Goal: Task Accomplishment & Management: Use online tool/utility

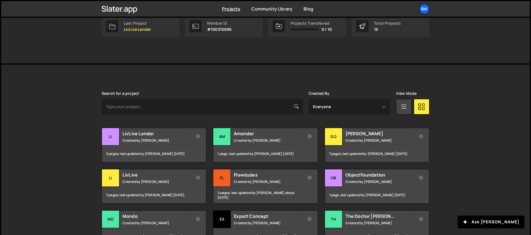
scroll to position [21, 0]
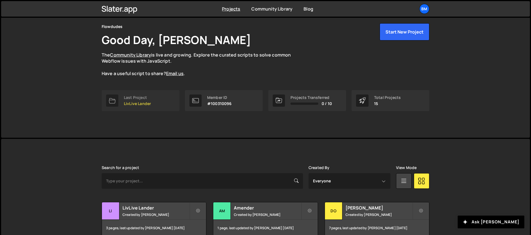
click at [138, 103] on p "LivLive Lander" at bounding box center [137, 104] width 27 height 4
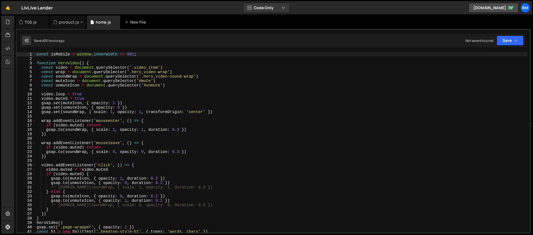
click at [61, 23] on div "product.js" at bounding box center [69, 22] width 20 height 6
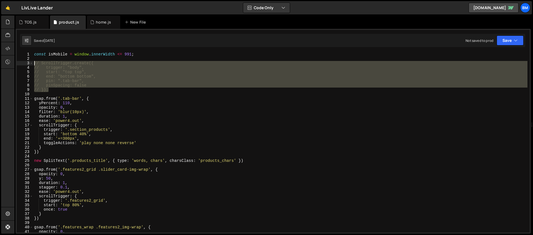
drag, startPoint x: 53, startPoint y: 89, endPoint x: 21, endPoint y: 64, distance: 41.1
click at [21, 64] on div "// }); 1 2 3 4 5 6 7 8 9 10 11 12 13 14 15 16 17 18 19 20 21 22 23 24 25 26 27 …" at bounding box center [273, 142] width 513 height 181
type textarea "// ScrollTrigger.create({ // trigger: "body","
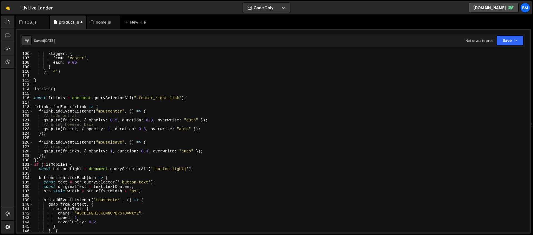
scroll to position [444, 0]
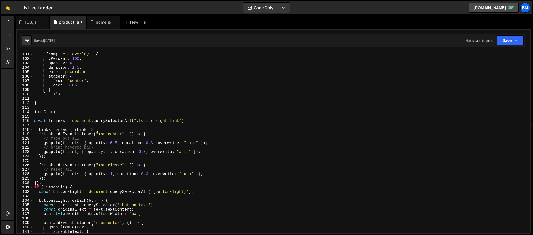
click at [87, 142] on div ". from ( '.cta_overlay' , { yPercent : 100 , opacity : 0 , duration : 1.5 , eas…" at bounding box center [280, 147] width 494 height 190
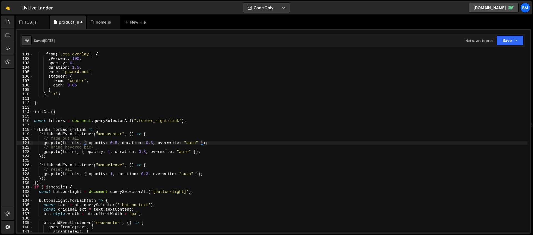
click at [85, 140] on div ". from ( '.cta_overlay' , { yPercent : 100 , opacity : 0 , duration : 1.5 , eas…" at bounding box center [280, 147] width 494 height 190
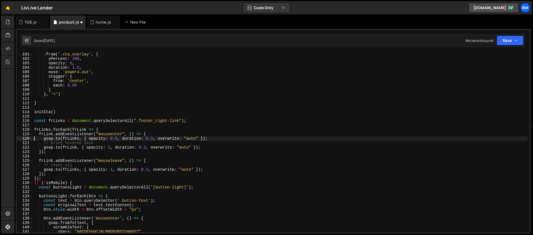
click at [81, 143] on div ". from ( '.cta_overlay' , { yPercent : 100 , opacity : 0 , duration : 1.5 , eas…" at bounding box center [280, 147] width 494 height 190
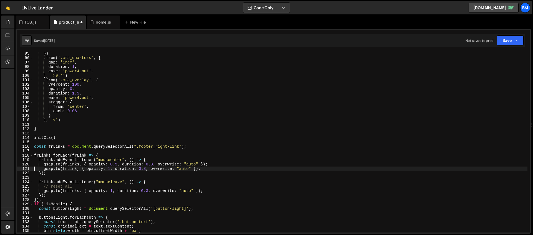
scroll to position [423, 0]
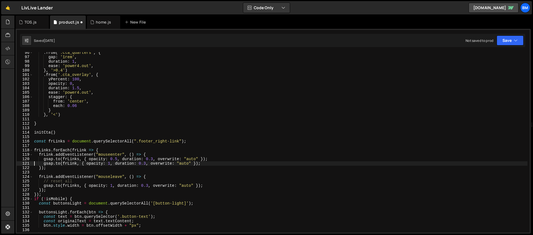
click at [64, 180] on div ". from ( '.cta_quarters' , { gap : '1rem' , duration : 1 , ease : 'power4.out' …" at bounding box center [280, 145] width 494 height 190
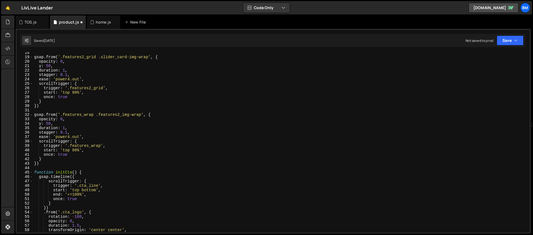
scroll to position [72, 0]
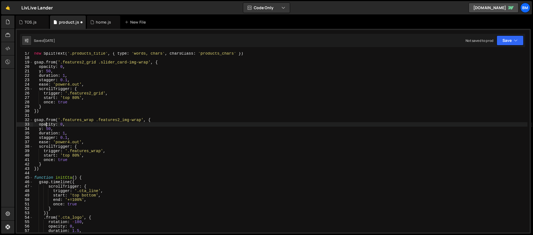
click at [47, 125] on div "new SplitText ( '.products_title' , { type : 'words, chars' , charsClass : 'pro…" at bounding box center [280, 146] width 494 height 190
click at [47, 124] on div "new SplitText ( '.products_title' , { type : 'words, chars' , charsClass : 'pro…" at bounding box center [280, 146] width 494 height 190
drag, startPoint x: 47, startPoint y: 124, endPoint x: 71, endPoint y: 180, distance: 61.1
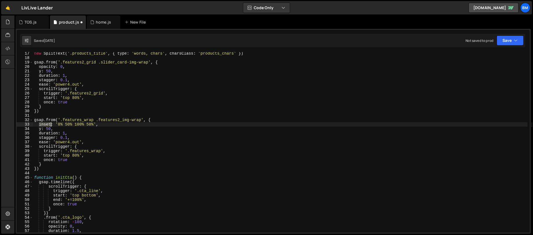
click at [47, 124] on div "new SplitText ( '.products_title' , { type : 'words, chars' , charsClass : 'pro…" at bounding box center [280, 146] width 494 height 190
click at [64, 124] on div "new SplitText ( '.products_title' , { type : 'words, chars' , charsClass : 'pro…" at bounding box center [280, 146] width 494 height 190
click at [65, 124] on div "new SplitText ( '.products_title' , { type : 'words, chars' , charsClass : 'pro…" at bounding box center [280, 146] width 494 height 190
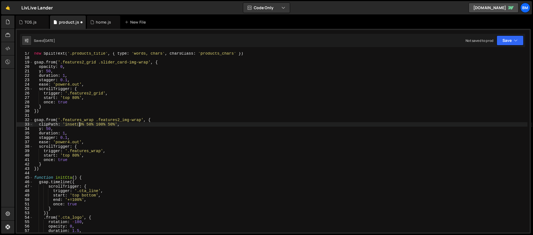
click at [115, 124] on div "new SplitText ( '.products_title' , { type : 'words, chars' , charsClass : 'pro…" at bounding box center [280, 146] width 494 height 190
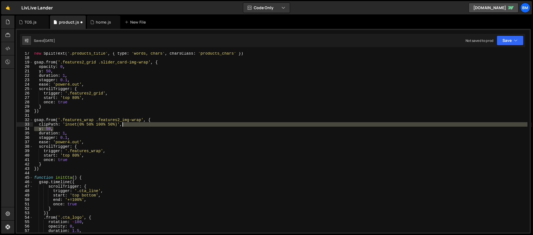
drag, startPoint x: 75, startPoint y: 131, endPoint x: 126, endPoint y: 126, distance: 50.7
click at [126, 126] on div "new SplitText ( '.products_title' , { type : 'words, chars' , charsClass : 'pro…" at bounding box center [280, 146] width 494 height 190
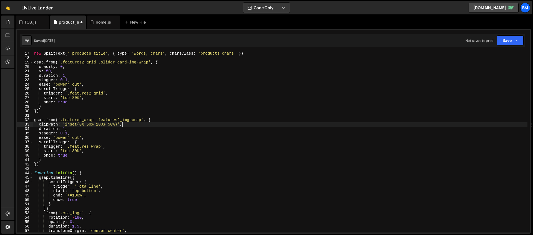
click at [56, 121] on div "new SplitText ( '.products_title' , { type : 'words, chars' , charsClass : 'pro…" at bounding box center [280, 146] width 494 height 190
drag, startPoint x: 125, startPoint y: 125, endPoint x: 37, endPoint y: 123, distance: 87.4
click at [37, 123] on div "new SplitText ( '.products_title' , { type : 'words, chars' , charsClass : 'pro…" at bounding box center [280, 146] width 494 height 190
click at [151, 119] on div "new SplitText ( '.products_title' , { type : 'words, chars' , charsClass : 'pro…" at bounding box center [280, 146] width 494 height 190
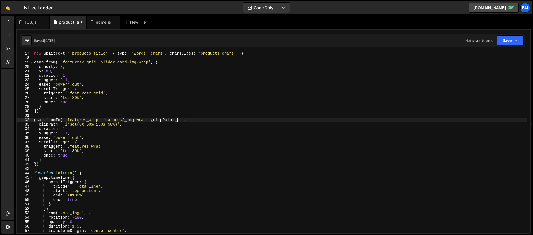
scroll to position [0, 10]
paste textarea "clipPath: 'inset(0% 50% 100% 50%)',"
drag, startPoint x: 203, startPoint y: 120, endPoint x: 176, endPoint y: 120, distance: 26.4
click at [176, 120] on div "new SplitText ( '.products_title' , { type : 'words, chars' , charsClass : 'pro…" at bounding box center [280, 146] width 494 height 190
click at [89, 125] on div "new SplitText ( '.products_title' , { type : 'words, chars' , charsClass : 'pro…" at bounding box center [280, 146] width 494 height 190
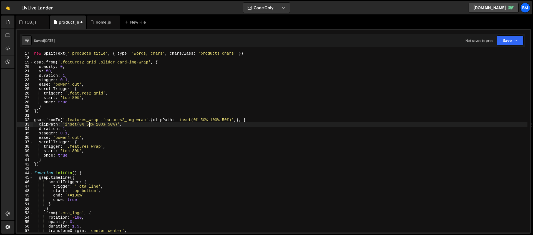
scroll to position [0, 6]
click at [97, 124] on div "new SplitText ( '.products_title' , { type : 'words, chars' , charsClass : 'pro…" at bounding box center [280, 146] width 494 height 190
click at [103, 125] on div "new SplitText ( '.products_title' , { type : 'words, chars' , charsClass : 'pro…" at bounding box center [280, 146] width 494 height 190
click at [229, 120] on div "new SplitText ( '.products_title' , { type : 'words, chars' , charsClass : 'pro…" at bounding box center [280, 146] width 494 height 190
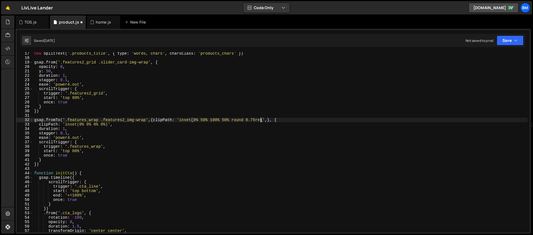
scroll to position [0, 16]
click at [105, 126] on div "new SplitText ( '.products_title' , { type : 'words, chars' , charsClass : 'pro…" at bounding box center [280, 146] width 494 height 190
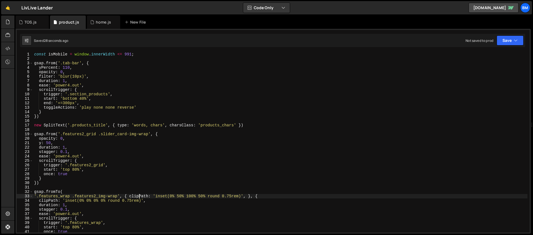
scroll to position [0, 0]
click at [39, 125] on div "const isMobile = window . innerWidth <= 991 ; gsap . from ( '.tab-bar' , { yPer…" at bounding box center [280, 147] width 494 height 190
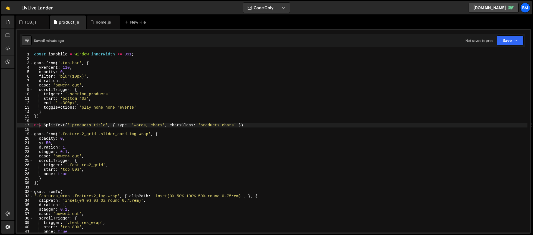
click at [127, 145] on div "const isMobile = window . innerWidth <= 991 ; gsap . from ( '.tab-bar' , { yPer…" at bounding box center [280, 147] width 494 height 190
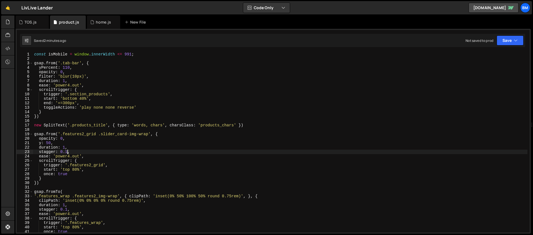
click at [68, 153] on div "const isMobile = window . innerWidth <= 991 ; gsap . from ( '.tab-bar' , { yPer…" at bounding box center [280, 147] width 494 height 190
type textarea "stagger: 0.15,"
click at [59, 128] on div "const isMobile = window . innerWidth <= 991 ; gsap . from ( '.tab-bar' , { yPer…" at bounding box center [280, 147] width 494 height 190
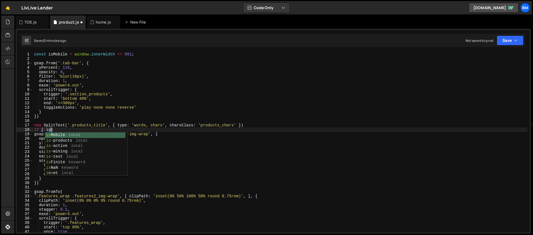
scroll to position [0, 1]
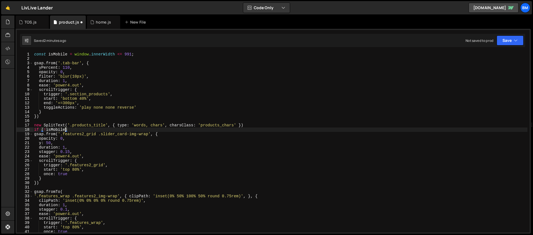
click at [77, 130] on div "const isMobile = window . innerWidth <= 991 ; gsap . from ( '.tab-bar' , { yPer…" at bounding box center [280, 147] width 494 height 190
click at [42, 182] on div "const isMobile = window . innerWidth <= 991 ; gsap . from ( '.tab-bar' , { yPer…" at bounding box center [280, 147] width 494 height 190
type textarea "})"
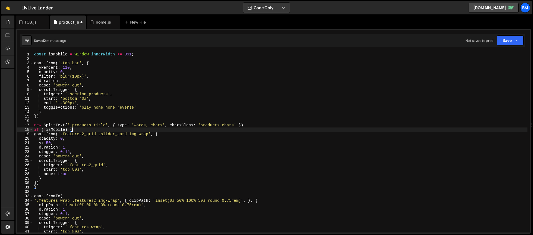
click at [74, 129] on div "const isMobile = window . innerWidth <= 991 ; gsap . from ( '.tab-bar' , { yPer…" at bounding box center [280, 147] width 494 height 190
click at [165, 134] on div "const isMobile = window . innerWidth <= 991 ; gsap . from ( '.tab-bar' , { yPer…" at bounding box center [280, 147] width 494 height 190
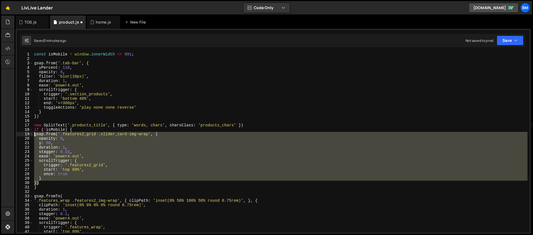
drag, startPoint x: 41, startPoint y: 182, endPoint x: 27, endPoint y: 135, distance: 48.4
click at [27, 135] on div "gsap.from('.features2_grid .slider_card-img-wrap', { 1 2 3 4 5 6 7 8 9 10 11 12…" at bounding box center [273, 142] width 513 height 181
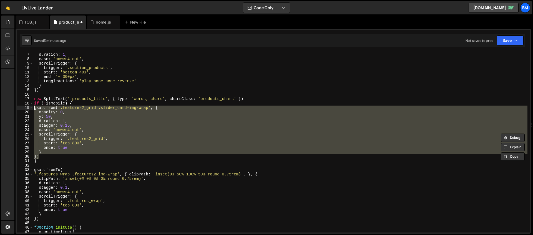
scroll to position [32, 0]
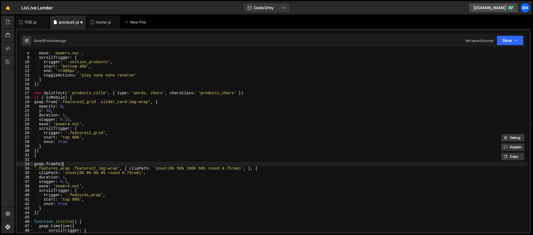
click at [63, 163] on div "ease : 'power4.out' , scrollTrigger : { trigger : '.section_products' , start :…" at bounding box center [280, 146] width 494 height 190
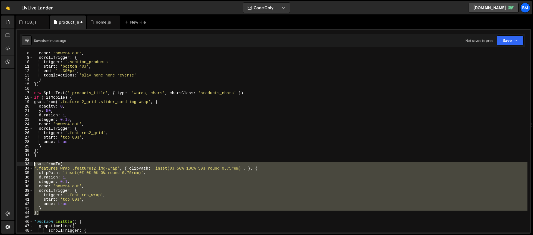
drag, startPoint x: 42, startPoint y: 212, endPoint x: 20, endPoint y: 164, distance: 52.9
click at [20, 164] on div "gsap.fromTo( 8 9 10 11 12 13 14 15 16 17 18 19 20 21 22 23 24 25 26 27 28 29 30…" at bounding box center [273, 142] width 513 height 181
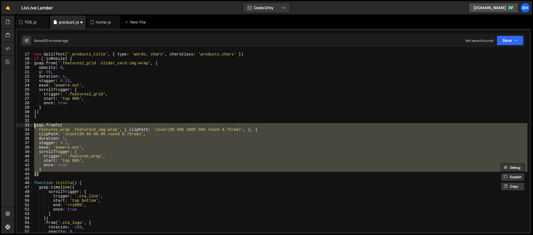
scroll to position [47, 0]
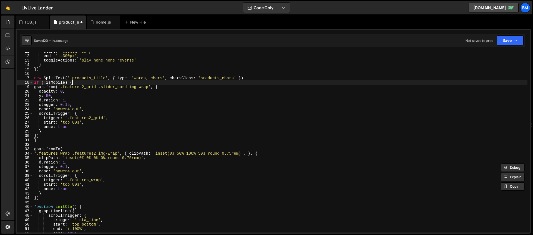
click at [75, 83] on div "start : 'bottom 40%' , end : '+=300px' , toggleActions : 'play none none revers…" at bounding box center [280, 144] width 494 height 190
click at [39, 140] on div "start : 'bottom 40%' , end : '+=300px' , toggleActions : 'play none none revers…" at bounding box center [280, 144] width 494 height 190
type textarea "} else {"
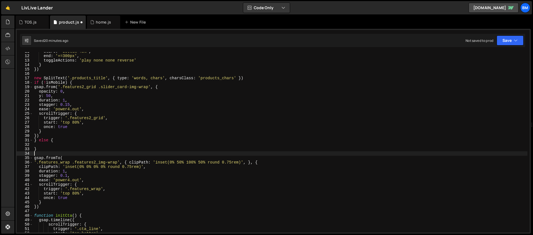
click at [39, 154] on div "start : 'bottom 40%' , end : '+=300px' , toggleActions : 'play none none revers…" at bounding box center [280, 144] width 494 height 190
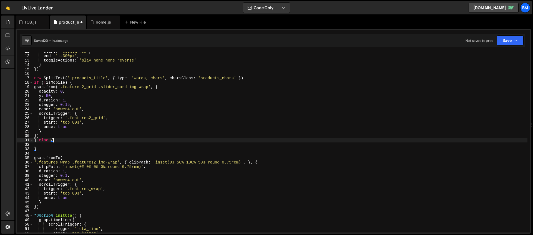
click at [55, 143] on div "start : 'bottom 40%' , end : '+=300px' , toggleActions : 'play none none revers…" at bounding box center [280, 144] width 494 height 190
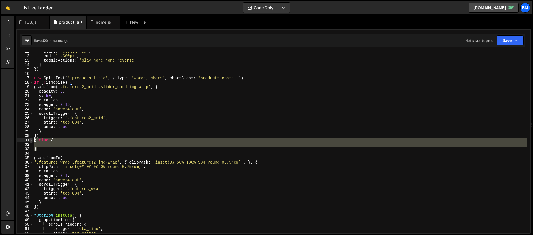
drag, startPoint x: 39, startPoint y: 150, endPoint x: 31, endPoint y: 139, distance: 13.0
click at [31, 139] on div "} else { 11 12 13 14 15 16 17 18 19 20 21 22 23 24 25 26 27 28 29 30 31 32 33 3…" at bounding box center [273, 142] width 513 height 181
type textarea "} else {"
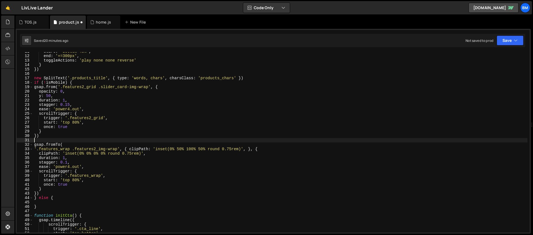
click at [40, 142] on div "start : 'bottom 40%' , end : '+=300px' , toggleActions : 'play none none revers…" at bounding box center [280, 144] width 494 height 190
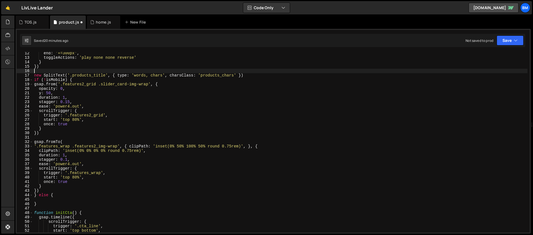
click at [64, 73] on div "end : '+=300px' , toggleActions : 'play none none reverse' } }) new SplitText (…" at bounding box center [280, 146] width 494 height 190
click at [63, 75] on div "end : '+=300px' , toggleActions : 'play none none reverse' } }) new SplitText (…" at bounding box center [280, 146] width 494 height 190
type textarea "new SplitText('.products_title', { type: 'words, chars', charsClass: 'products_…"
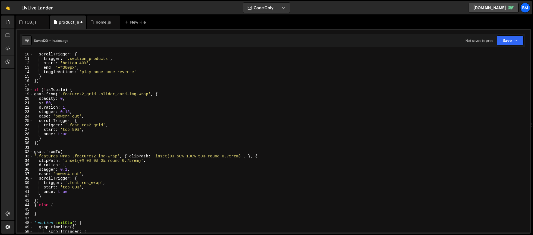
scroll to position [44, 0]
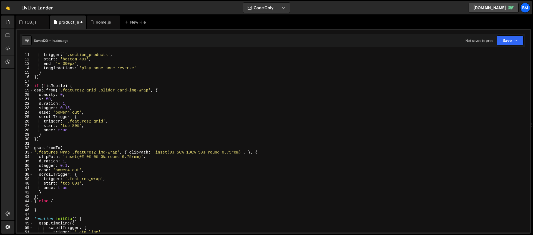
click at [54, 206] on div "scrollTrigger : { trigger : '.section_products' , start : 'bottom 40%' , end : …" at bounding box center [280, 143] width 494 height 190
paste textarea "});"
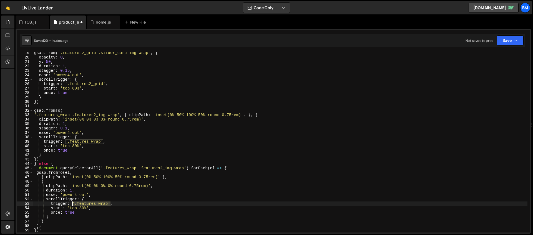
drag, startPoint x: 110, startPoint y: 203, endPoint x: 72, endPoint y: 204, distance: 37.7
click at [72, 204] on div "gsap . from ( '.features2_grid .slider_card-img-wrap' , { opacity : 0 , y : 50 …" at bounding box center [280, 146] width 494 height 190
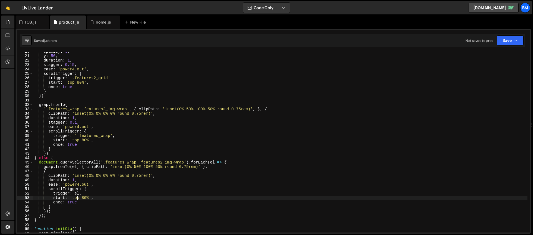
scroll to position [128, 0]
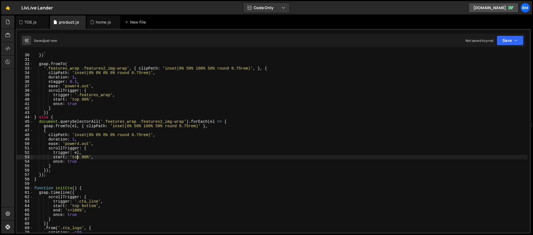
click at [77, 82] on div "} }) gsap . fromTo ( '.features_wrap .features2_img-wrap' , { clipPath : 'inset…" at bounding box center [280, 144] width 494 height 190
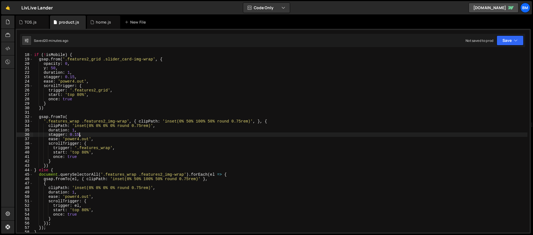
scroll to position [55, 0]
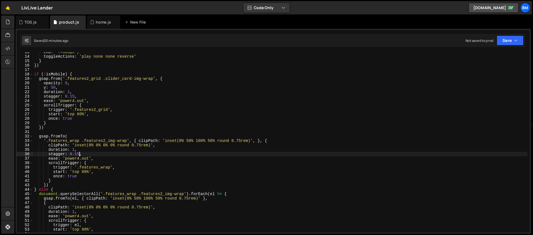
click at [170, 77] on div "end : '+=300px' , toggleActions : 'play none none reverse' } }) if ( ! isMobile…" at bounding box center [280, 145] width 494 height 190
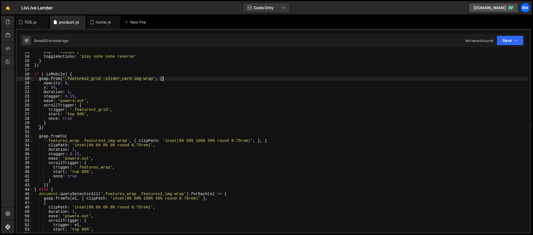
click at [133, 140] on div "end : '+=300px' , toggleActions : 'play none none reverse' } }) if ( ! isMobile…" at bounding box center [280, 145] width 494 height 190
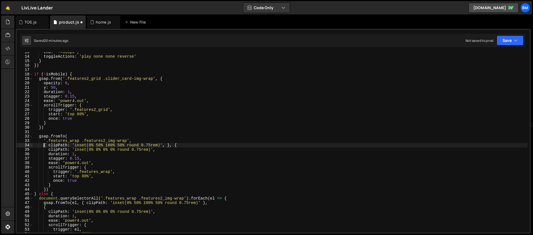
scroll to position [0, 1]
click at [172, 145] on div "end : '+=300px' , toggleActions : 'play none none reverse' } }) if ( ! isMobile…" at bounding box center [280, 145] width 494 height 190
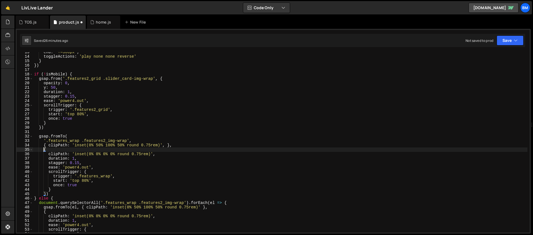
click at [80, 150] on div "end : '+=300px' , toggleActions : 'play none none reverse' } }) if ( ! isMobile…" at bounding box center [280, 145] width 494 height 190
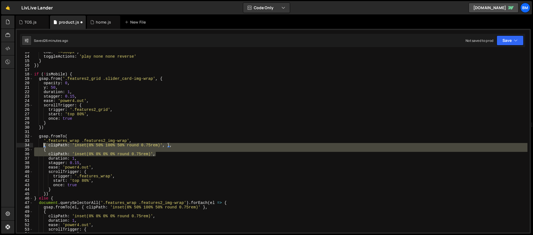
drag, startPoint x: 158, startPoint y: 155, endPoint x: 43, endPoint y: 145, distance: 115.8
click at [43, 145] on div "end : '+=300px' , toggleActions : 'play none none reverse' } }) if ( ! isMobile…" at bounding box center [280, 145] width 494 height 190
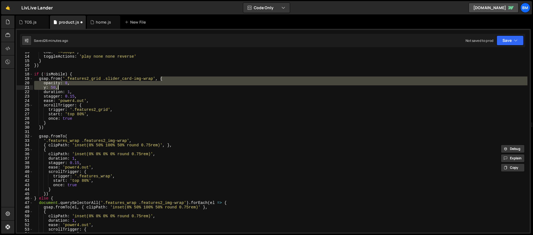
drag, startPoint x: 161, startPoint y: 78, endPoint x: 164, endPoint y: 88, distance: 10.4
click at [164, 88] on div "end : '+=300px' , toggleActions : 'play none none reverse' } }) if ( ! isMobile…" at bounding box center [280, 145] width 494 height 190
paste textarea "clipPath: 'inset(0% 0% 0% 0% round 0.75rem)'"
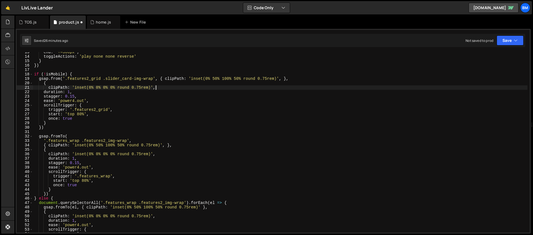
click at [60, 79] on div "end : '+=300px' , toggleActions : 'play none none reverse' } }) if ( ! isMobile…" at bounding box center [280, 145] width 494 height 190
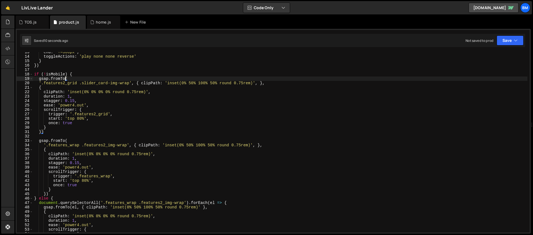
click at [72, 77] on div "end : '+=300px' , toggleActions : 'play none none reverse' } }) if ( ! isMobile…" at bounding box center [280, 145] width 494 height 190
click at [79, 74] on div "end : '+=300px' , toggleActions : 'play none none reverse' } }) if ( ! isMobile…" at bounding box center [280, 145] width 494 height 190
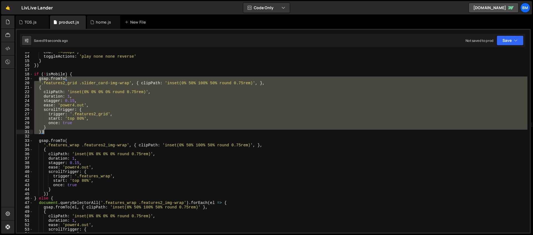
drag, startPoint x: 39, startPoint y: 80, endPoint x: 60, endPoint y: 132, distance: 55.8
click at [60, 132] on div "end : '+=300px' , toggleActions : 'play none none reverse' } }) if ( ! isMobile…" at bounding box center [280, 145] width 494 height 190
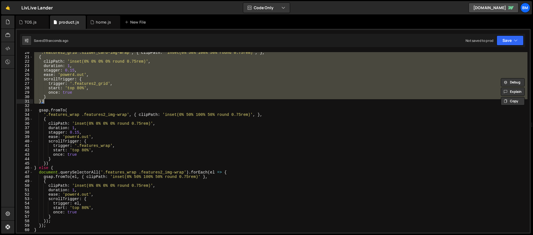
scroll to position [86, 0]
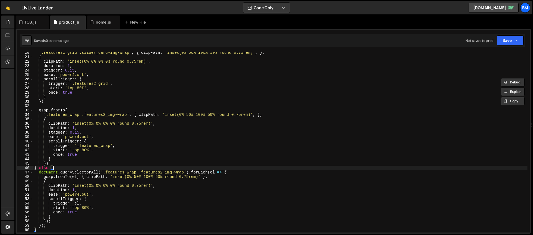
click at [75, 168] on div "'.features2_grid .slider_card-img-wrap' , { clipPath : 'inset(0% 50% 100% 50% r…" at bounding box center [280, 145] width 494 height 190
type textarea "} else {"
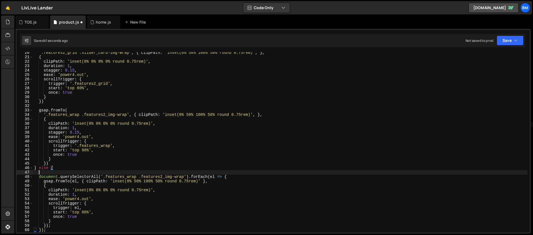
scroll to position [0, 0]
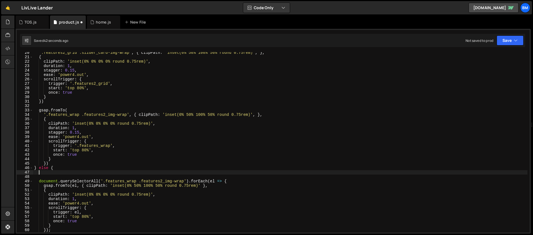
click at [58, 173] on div "'.features2_grid .slider_card-img-wrap' , { clipPath : 'inset(0% 50% 100% 50% r…" at bounding box center [280, 145] width 494 height 190
paste textarea "});"
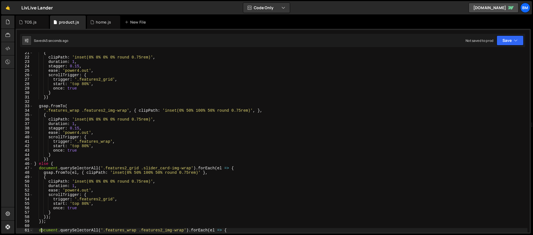
click at [172, 94] on div "{ clipPath : 'inset(0% 0% 0% 0% round 0.75rem)' , duration : 1 , stagger : 0.15…" at bounding box center [280, 146] width 494 height 190
type textarea "}"
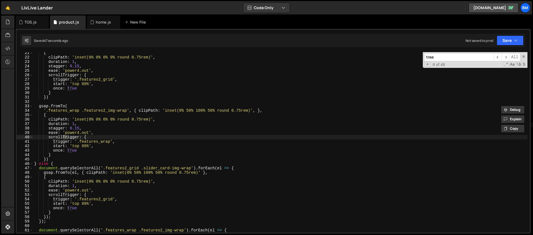
scroll to position [2627, 0]
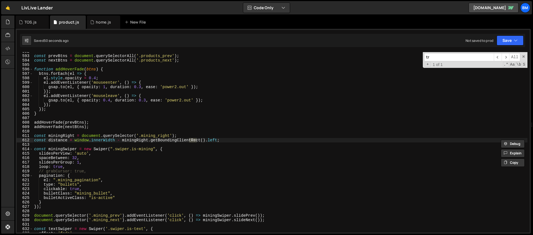
type input "t"
click at [122, 105] on div "const prevBtns = document . querySelectorAll ( '.products_prev' ) ; const nextB…" at bounding box center [280, 144] width 494 height 190
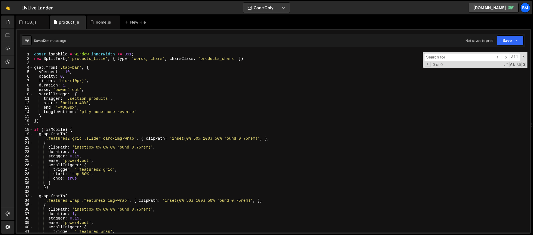
scroll to position [0, 0]
click at [74, 134] on div "const isMobile = window . innerWidth <= 991 ; new SplitText ( '.products_title'…" at bounding box center [280, 147] width 494 height 190
click at [75, 129] on div "const isMobile = window . innerWidth <= 991 ; new SplitText ( '.products_title'…" at bounding box center [280, 147] width 494 height 190
click at [75, 132] on div "const isMobile = window . innerWidth <= 991 ; new SplitText ( '.products_title'…" at bounding box center [280, 147] width 494 height 190
click at [76, 135] on div "const isMobile = window . innerWidth <= 991 ; new SplitText ( '.products_title'…" at bounding box center [280, 147] width 494 height 190
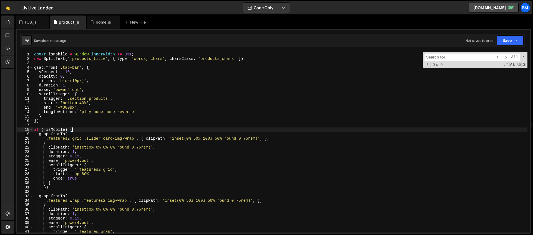
click at [71, 128] on div "const isMobile = window . innerWidth <= 991 ; new SplitText ( '.products_title'…" at bounding box center [280, 147] width 494 height 190
type textarea "if (!isMobile) {"
click at [70, 125] on div "const isMobile = window . innerWidth <= 991 ; new SplitText ( '.products_title'…" at bounding box center [280, 147] width 494 height 190
click at [69, 125] on div "const isMobile = window . innerWidth <= 991 ; new SplitText ( '.products_title'…" at bounding box center [280, 147] width 494 height 190
click at [458, 57] on input at bounding box center [459, 57] width 70 height 8
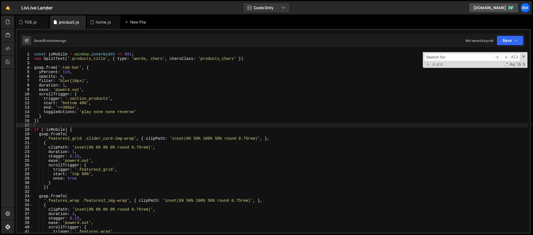
type input "f"
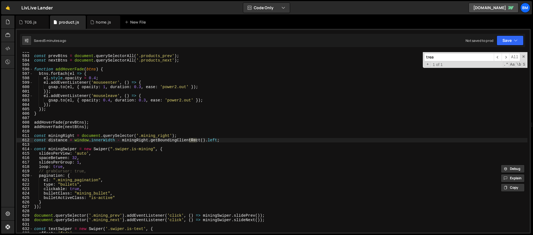
scroll to position [2627, 0]
type input "t"
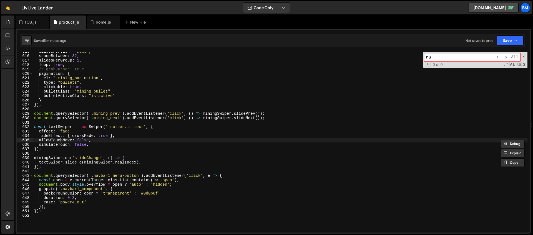
type input "h"
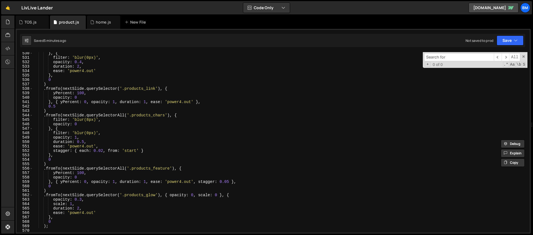
scroll to position [2231, 0]
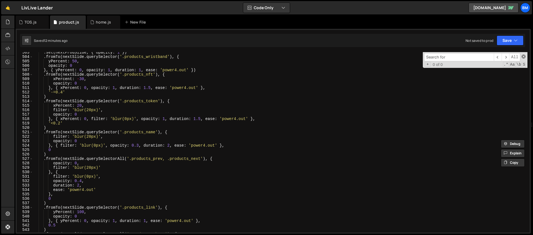
click at [524, 57] on span at bounding box center [523, 57] width 4 height 4
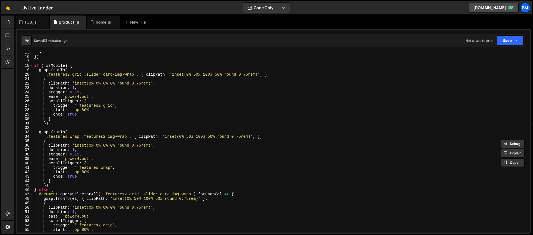
scroll to position [33, 0]
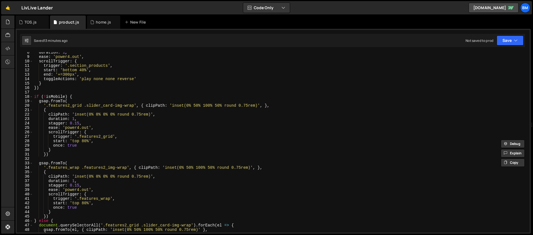
click at [73, 97] on div "duration : 1 , ease : 'power4.out' , scrollTrigger : { trigger : '.section_prod…" at bounding box center [280, 145] width 494 height 190
type textarea "if (!isMobile) {"
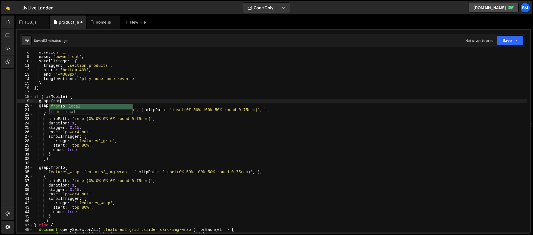
scroll to position [0, 1]
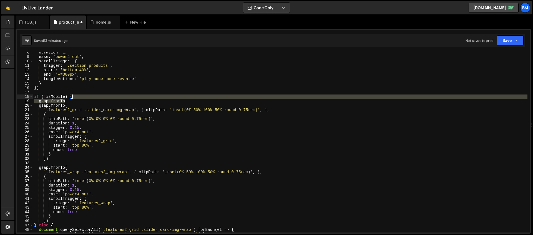
drag, startPoint x: 72, startPoint y: 100, endPoint x: 75, endPoint y: 98, distance: 4.2
click at [75, 98] on div "duration : 1 , ease : 'power4.out' , scrollTrigger : { trigger : '.section_prod…" at bounding box center [280, 145] width 494 height 190
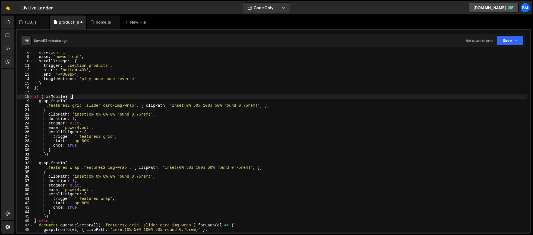
click at [38, 102] on div "duration : 1 , ease : 'power4.out' , scrollTrigger : { trigger : '.section_prod…" at bounding box center [280, 145] width 494 height 190
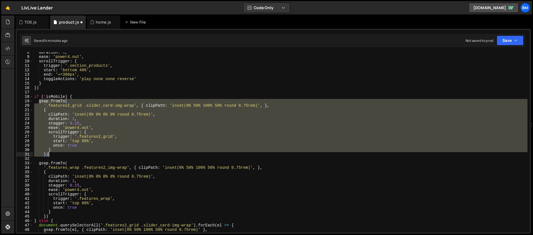
drag, startPoint x: 38, startPoint y: 102, endPoint x: 66, endPoint y: 153, distance: 58.7
click at [66, 153] on div "duration : 1 , ease : 'power4.out' , scrollTrigger : { trigger : '.section_prod…" at bounding box center [280, 145] width 494 height 190
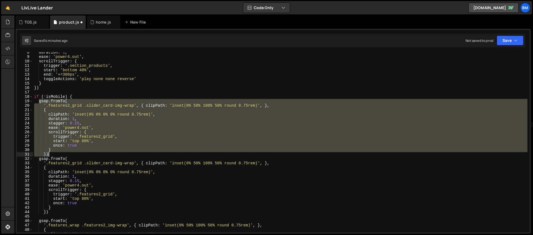
click at [99, 144] on div "duration : 1 , ease : 'power4.out' , scrollTrigger : { trigger : '.section_prod…" at bounding box center [280, 142] width 494 height 181
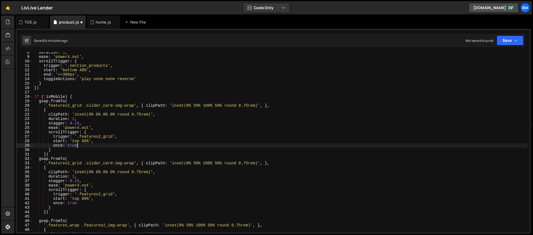
click at [135, 105] on div "duration : 1 , ease : 'power4.out' , scrollTrigger : { trigger : '.section_prod…" at bounding box center [280, 145] width 494 height 190
click at [48, 105] on div "duration : 1 , ease : 'power4.out' , scrollTrigger : { trigger : '.section_prod…" at bounding box center [280, 145] width 494 height 190
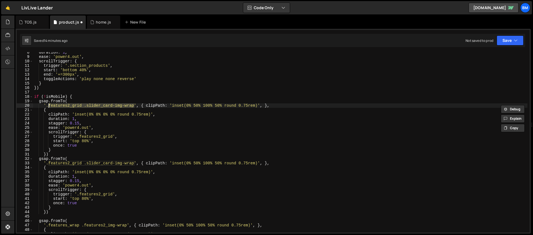
paste textarea "mining_card"
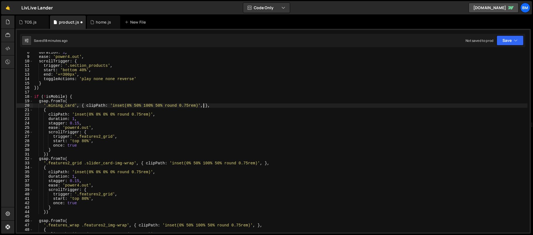
click at [203, 106] on div "duration : 1 , ease : 'power4.out' , scrollTrigger : { trigger : '.section_prod…" at bounding box center [280, 145] width 494 height 190
click at [159, 115] on div "duration : 1 , ease : 'power4.out' , scrollTrigger : { trigger : '.section_prod…" at bounding box center [280, 145] width 494 height 190
type textarea "clipPath: 'inset(0% 0% 0% 0% round 0.75rem)',"
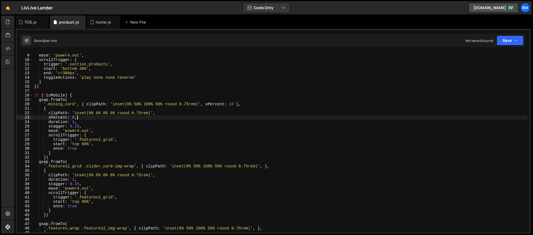
scroll to position [34, 0]
drag, startPoint x: 113, startPoint y: 141, endPoint x: 80, endPoint y: 140, distance: 32.7
click at [80, 140] on div "duration : 1 , ease : 'power4.out' , scrollTrigger : { trigger : '.section_prod…" at bounding box center [280, 144] width 494 height 190
type textarea "trigger: '.features2_grid',"
